Goal: Information Seeking & Learning: Check status

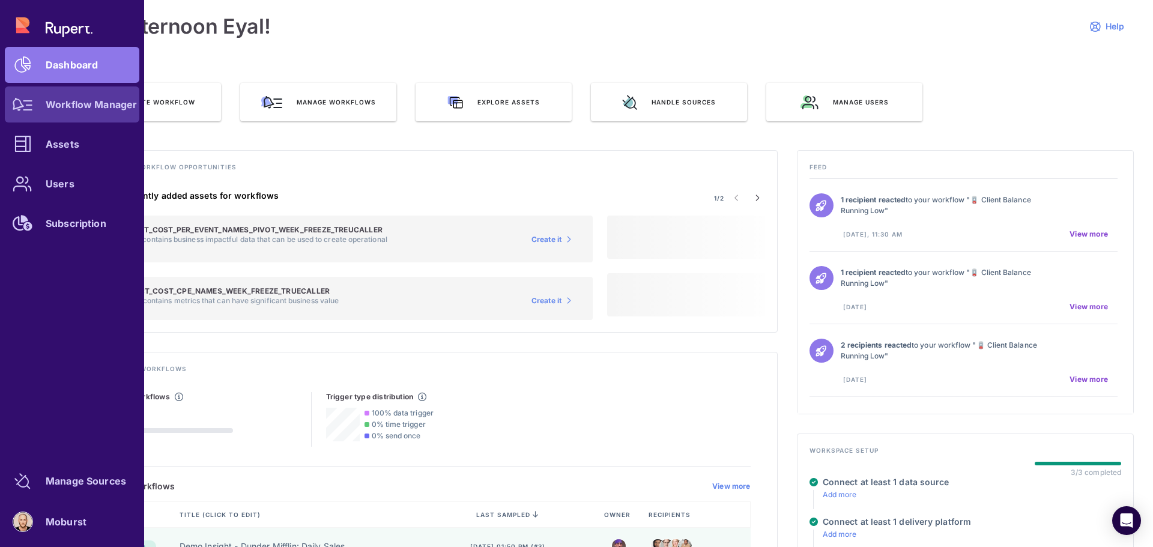
click at [69, 101] on div "Workflow Manager" at bounding box center [91, 104] width 91 height 7
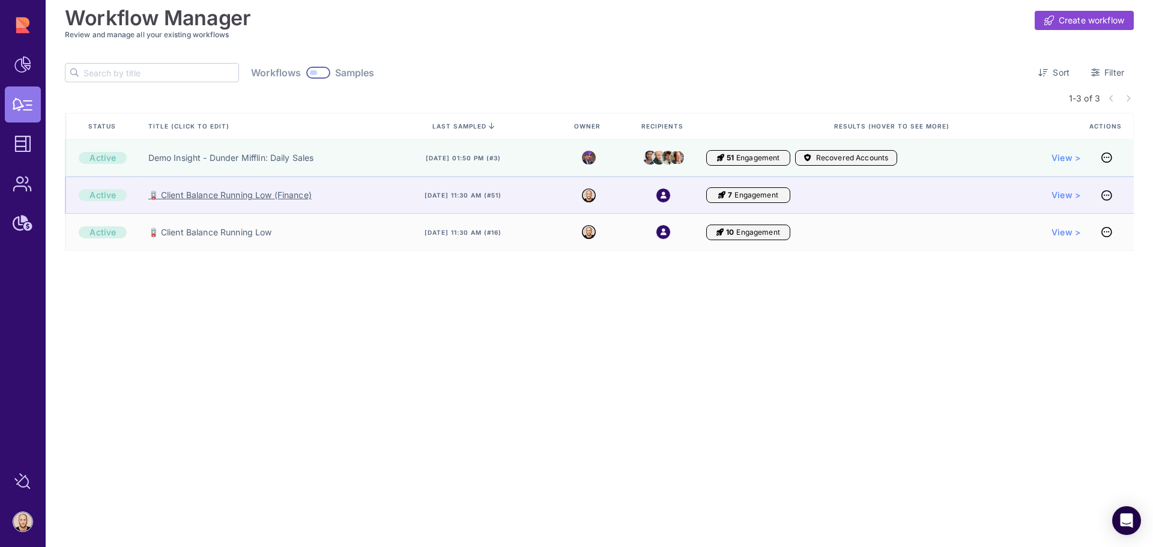
click at [241, 198] on link "🪫 Client Balance Running Low (Finance)" at bounding box center [229, 195] width 163 height 12
